Goal: Task Accomplishment & Management: Manage account settings

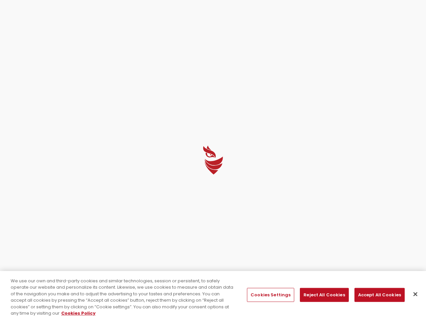
select select "English"
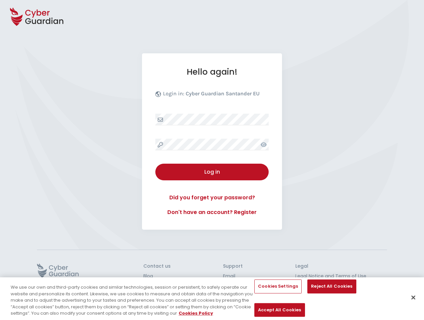
click at [212, 160] on div "Hello again! Login in: Cyber Guardian Santander EU Log in Did you forget your p…" at bounding box center [212, 141] width 140 height 176
click at [37, 17] on icon at bounding box center [36, 16] width 53 height 23
click at [263, 144] on icon at bounding box center [263, 144] width 6 height 5
click at [212, 172] on div "Log in" at bounding box center [211, 172] width 103 height 8
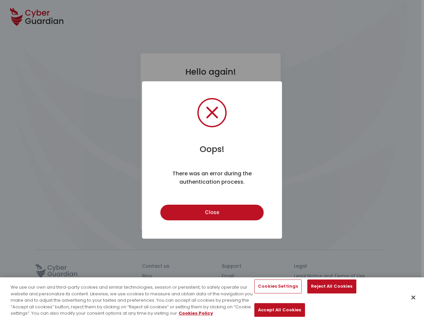
click at [58, 270] on div "Oops! × There was an error during the authentication process. Close Cancel" at bounding box center [212, 160] width 424 height 320
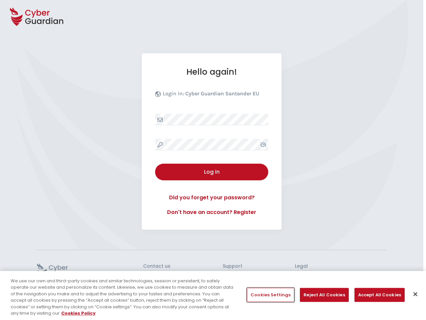
click at [270, 295] on button "Cookies Settings" at bounding box center [270, 295] width 47 height 14
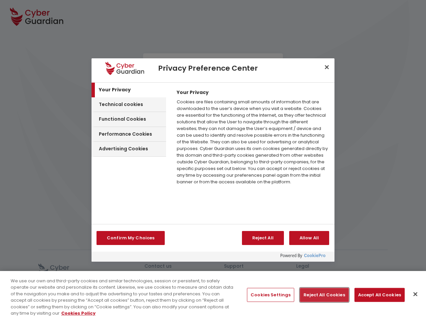
click at [322, 295] on button "Reject All Cookies" at bounding box center [324, 295] width 49 height 14
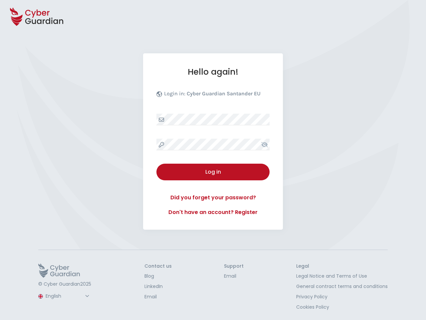
click at [375, 295] on button "Accept All Cookies" at bounding box center [380, 295] width 50 height 14
click at [413, 294] on button "Close" at bounding box center [413, 297] width 15 height 15
